Goal: Task Accomplishment & Management: Manage account settings

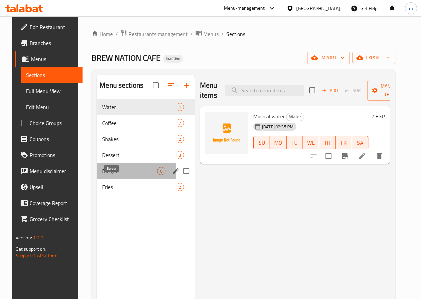
click at [111, 175] on span "Burger" at bounding box center [129, 171] width 55 height 8
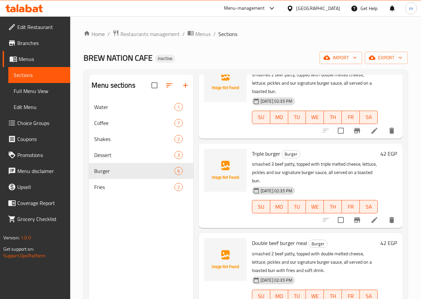
scroll to position [231, 0]
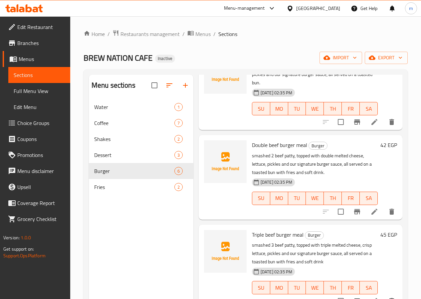
click at [365, 295] on li at bounding box center [374, 301] width 19 height 12
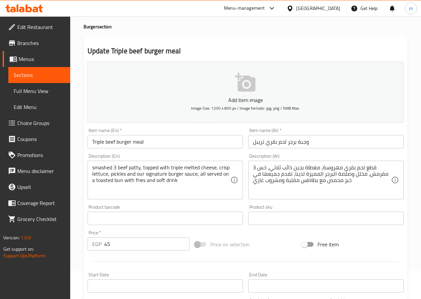
scroll to position [100, 0]
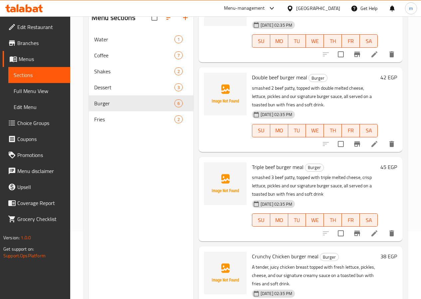
scroll to position [93, 0]
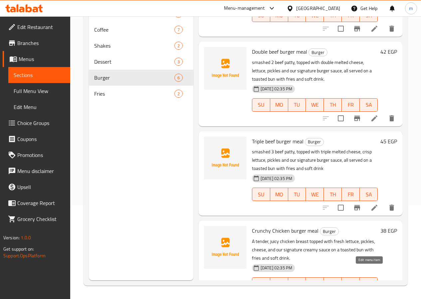
click at [371, 293] on icon at bounding box center [375, 297] width 8 height 8
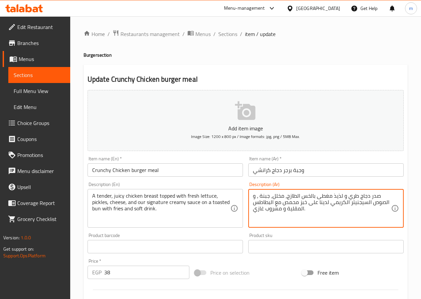
click at [334, 197] on textarea "صدر دجاج طري و لذيذ مغطى بالخس الطازج، مخلل، جبنة ، و الصوص السيجنيتر الكريمي ل…" at bounding box center [322, 208] width 138 height 32
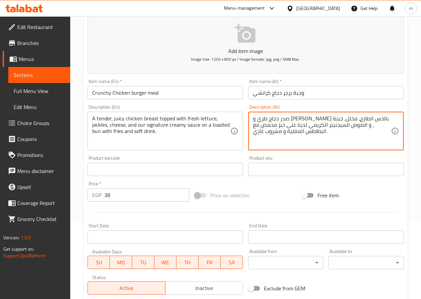
scroll to position [167, 0]
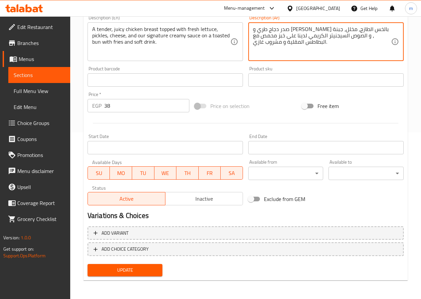
type textarea "صدر دجاج طري و جوسي مغطى بالخس الطازج، مخلل، جبنة ، و الصوص السيجنيتر الكريمي ل…"
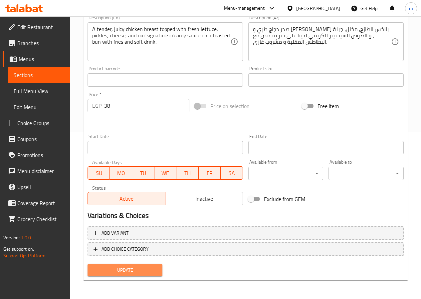
click at [123, 271] on span "Update" at bounding box center [125, 270] width 65 height 8
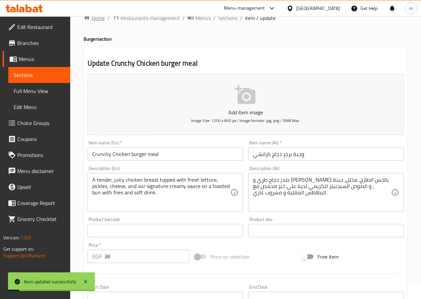
scroll to position [0, 0]
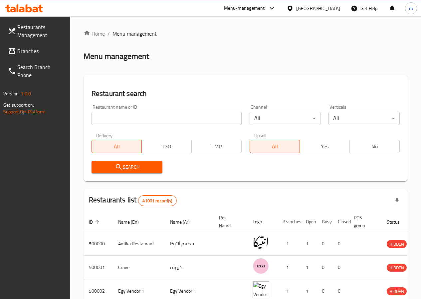
click at [204, 50] on div "Home / Menu management Menu management Restaurant search Restaurant name or ID …" at bounding box center [246, 243] width 324 height 426
